Goal: Find specific page/section: Find specific page/section

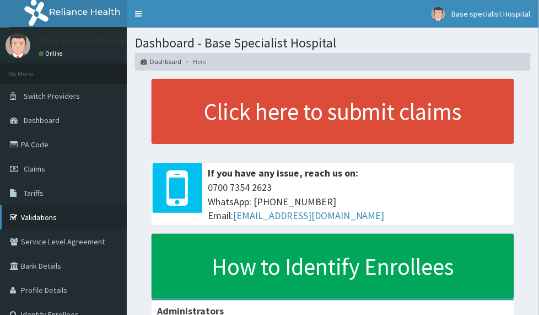
click at [45, 216] on link "Validations" at bounding box center [63, 217] width 127 height 24
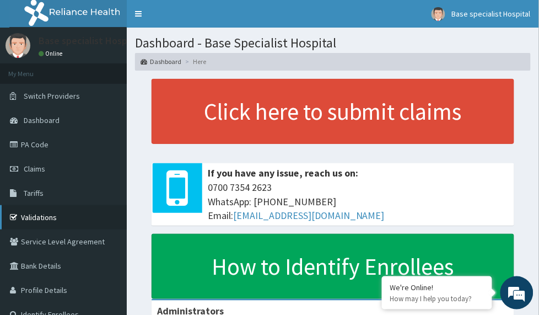
click at [30, 219] on link "Validations" at bounding box center [63, 217] width 127 height 24
